Goal: Information Seeking & Learning: Find specific fact

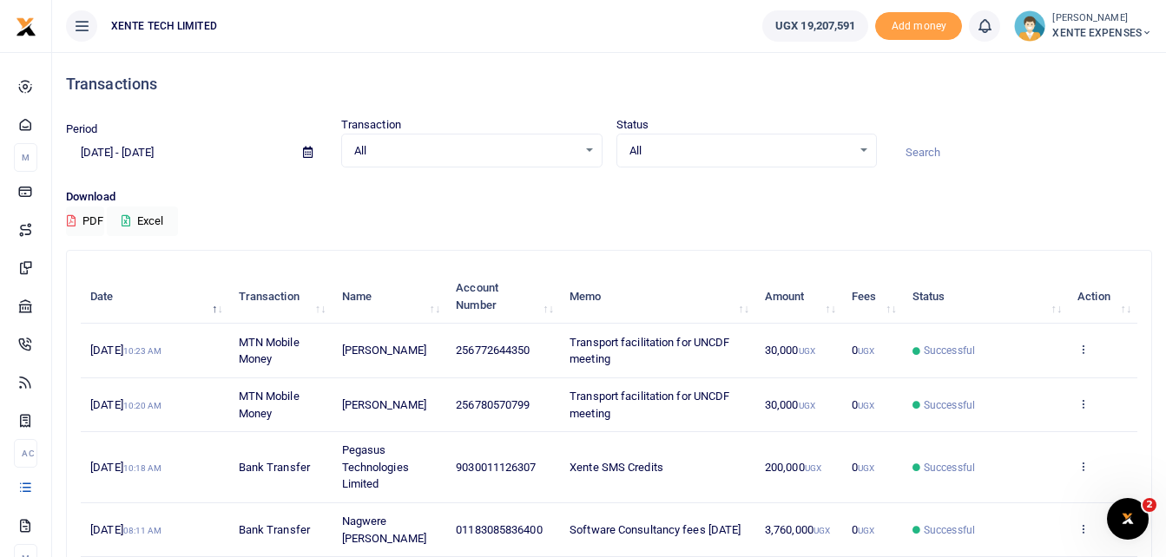
click at [955, 147] on input at bounding box center [1021, 153] width 261 height 30
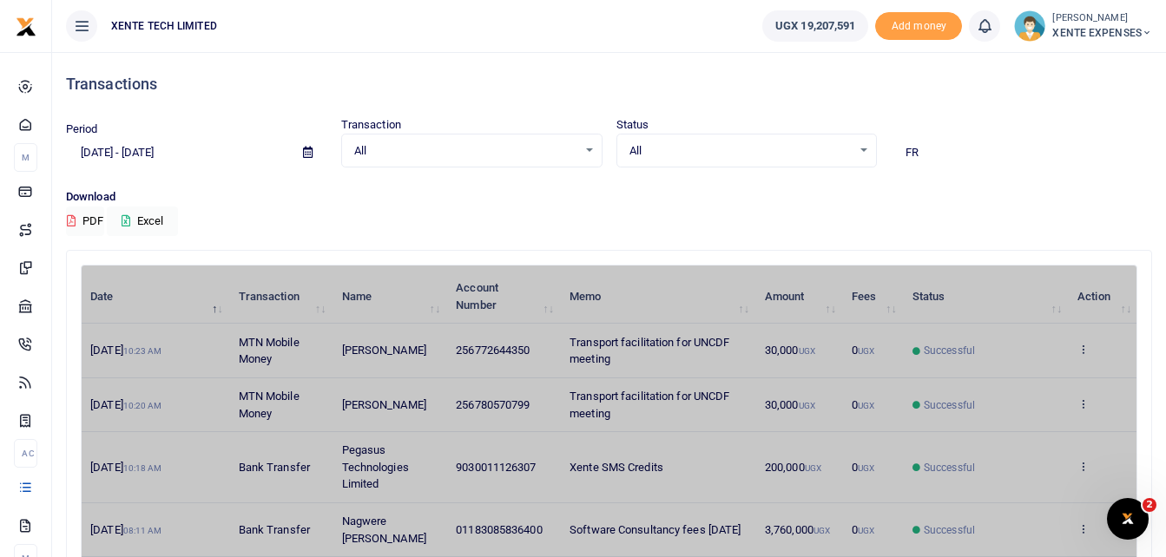
type input "[PERSON_NAME]"
click at [955, 147] on input "[PERSON_NAME]" at bounding box center [1021, 153] width 261 height 30
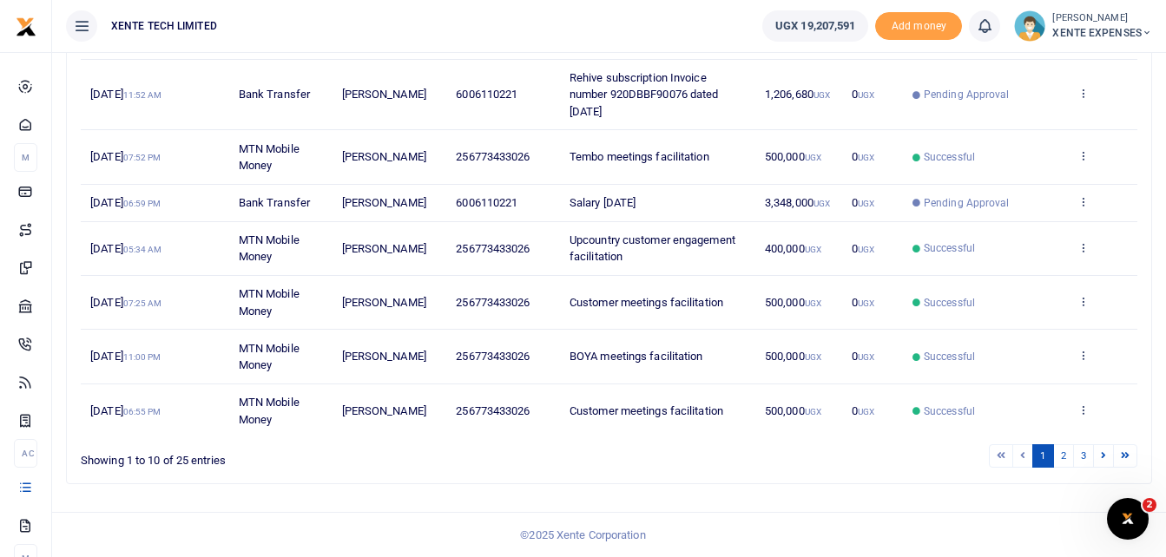
scroll to position [425, 0]
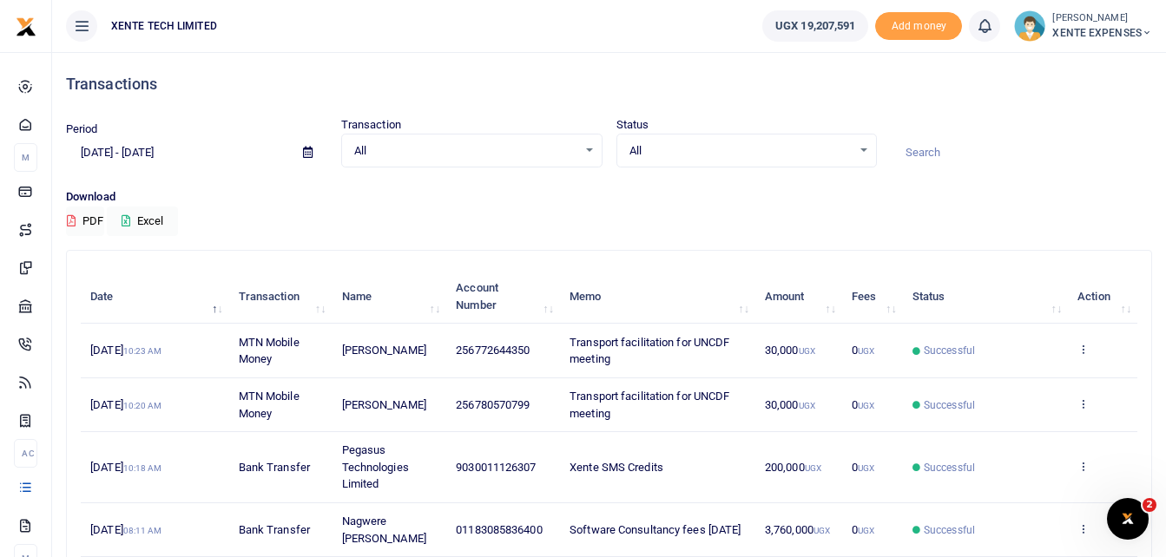
click at [305, 149] on icon at bounding box center [308, 152] width 10 height 11
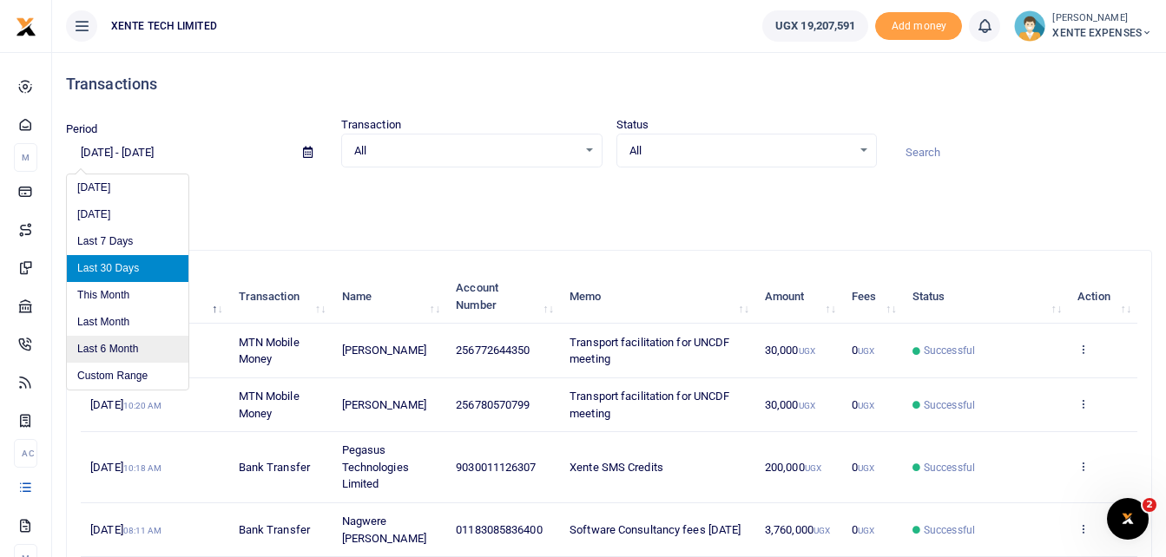
click at [131, 350] on li "Last 6 Month" at bounding box center [128, 349] width 122 height 27
type input "[DATE] - [DATE]"
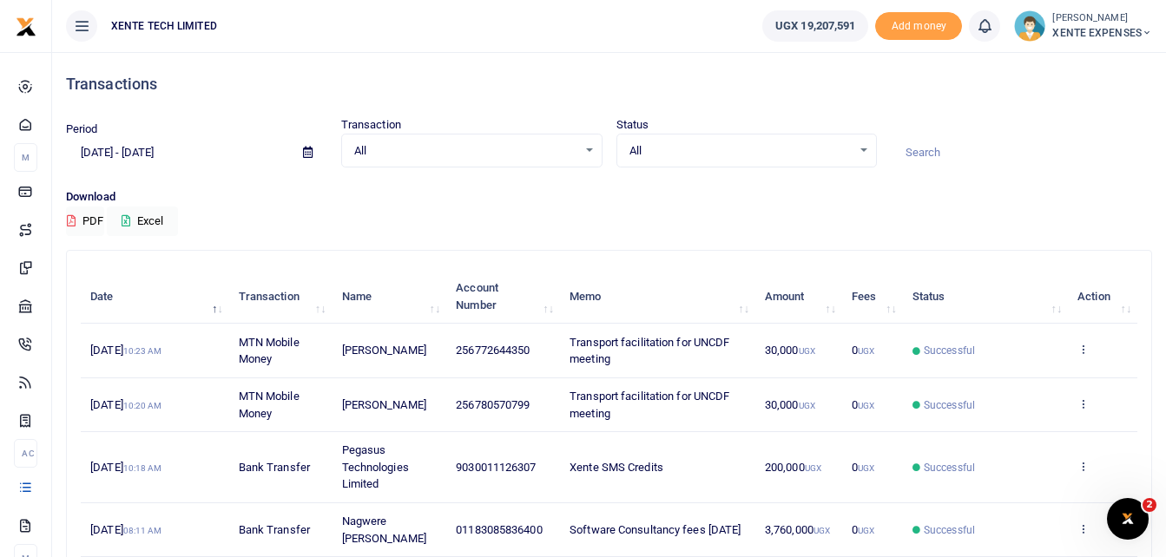
click at [940, 153] on input at bounding box center [1021, 153] width 261 height 30
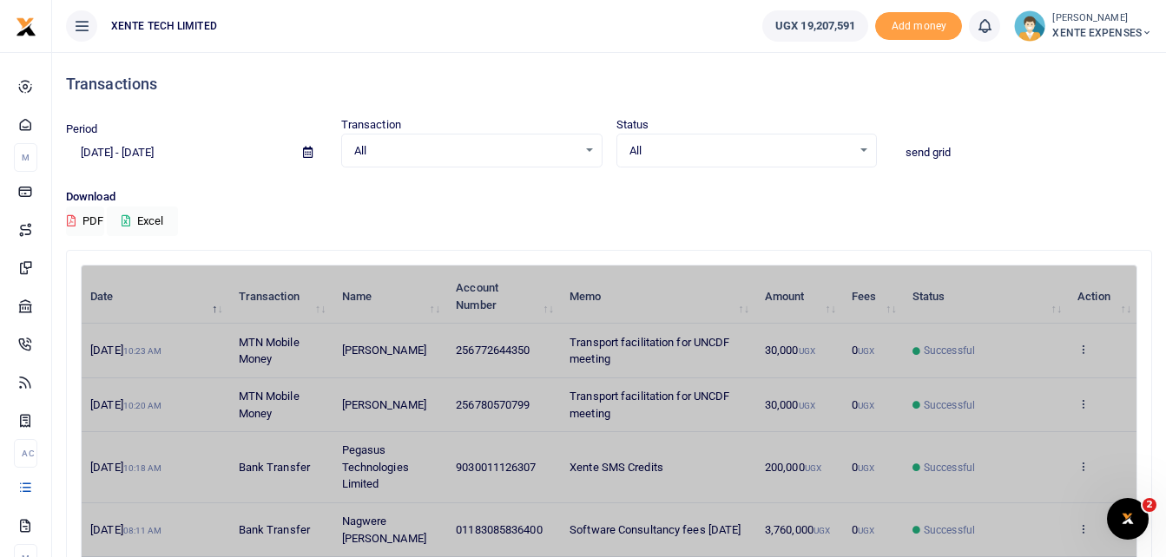
click at [940, 154] on input "send grid" at bounding box center [1021, 153] width 261 height 30
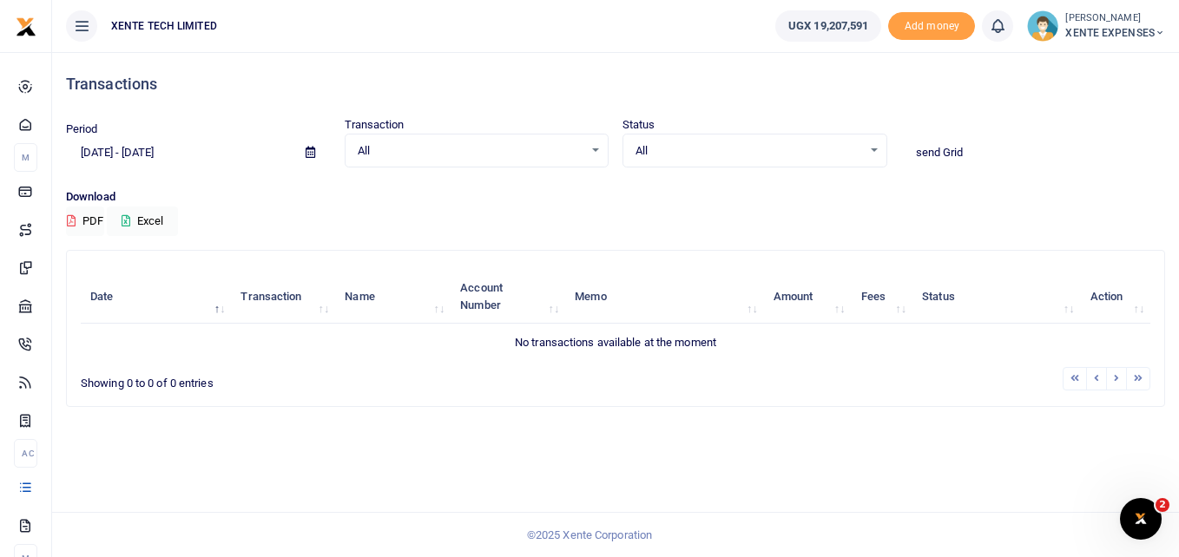
drag, startPoint x: 921, startPoint y: 152, endPoint x: 918, endPoint y: 258, distance: 106.0
click at [921, 152] on input "send Grid" at bounding box center [1033, 153] width 265 height 30
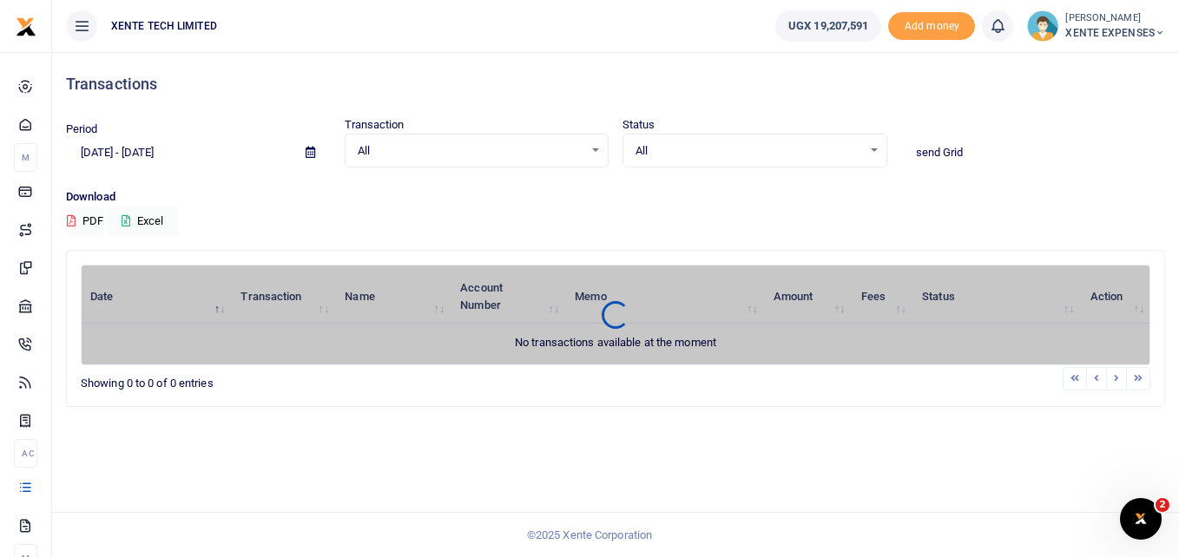
click at [920, 148] on input "send Grid" at bounding box center [1033, 153] width 265 height 30
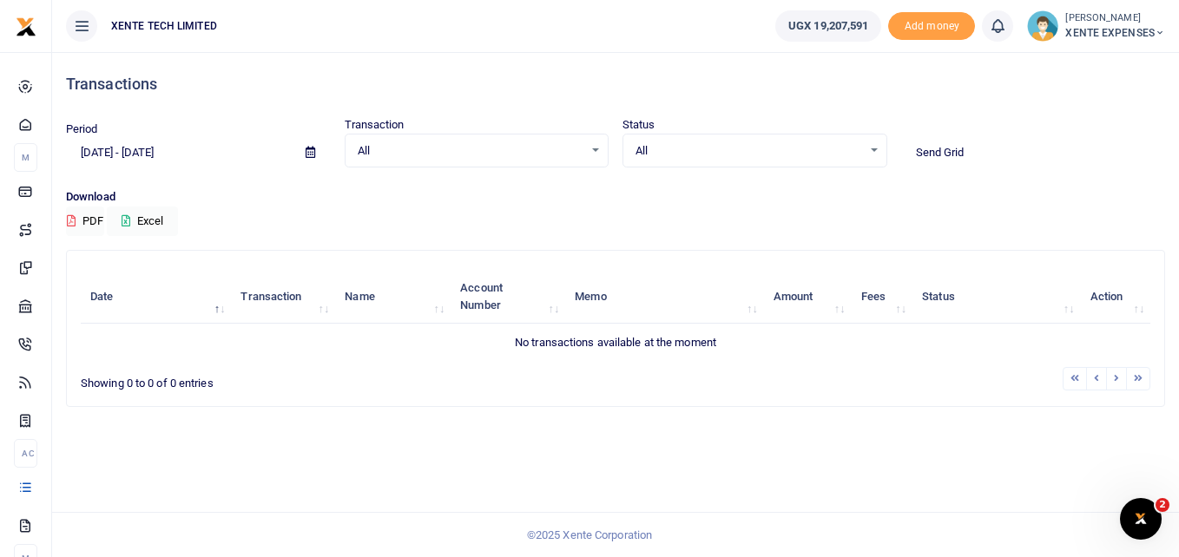
click at [943, 152] on input "Send Grid" at bounding box center [1033, 153] width 265 height 30
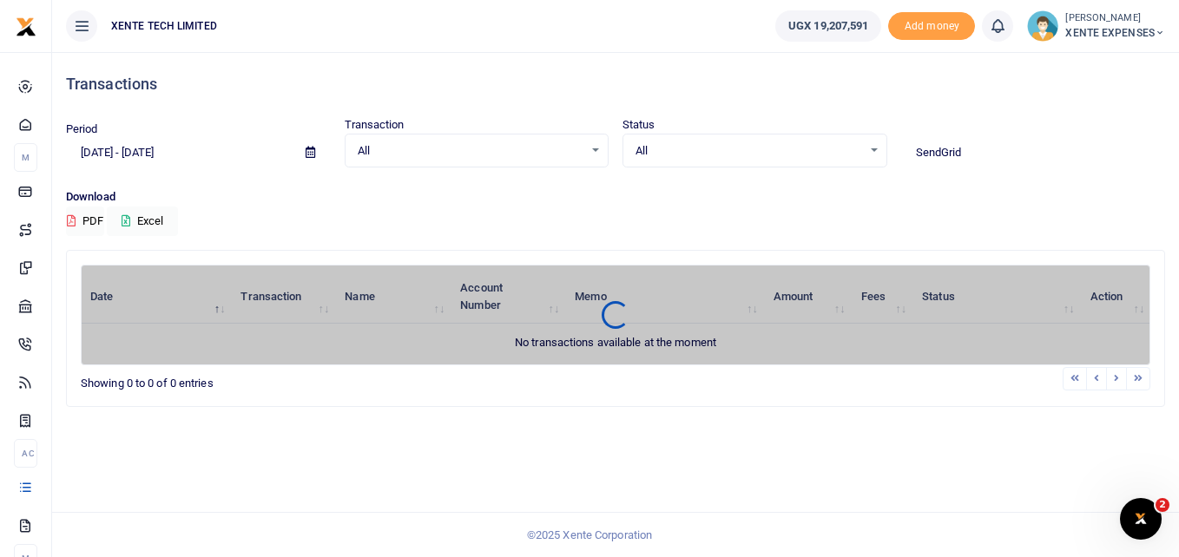
type input "SendGrid"
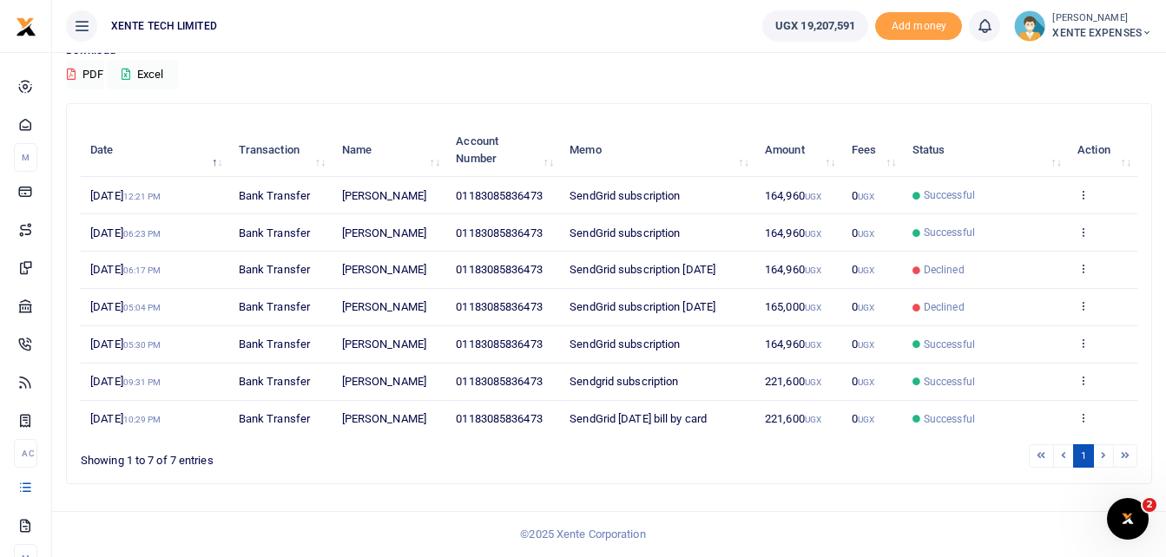
scroll to position [261, 0]
